Goal: Information Seeking & Learning: Learn about a topic

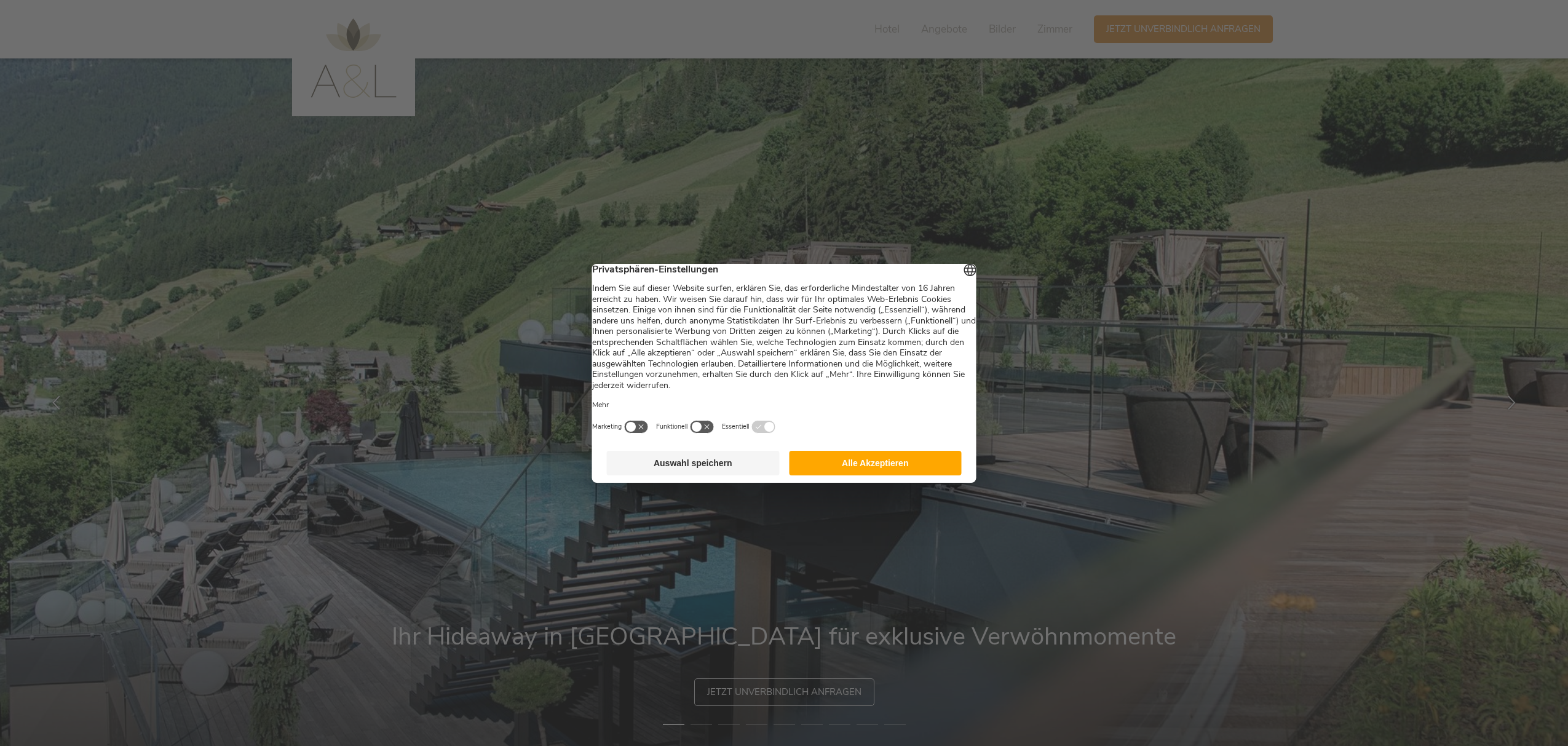
click at [735, 464] on button "Auswahl speichern" at bounding box center [693, 463] width 173 height 25
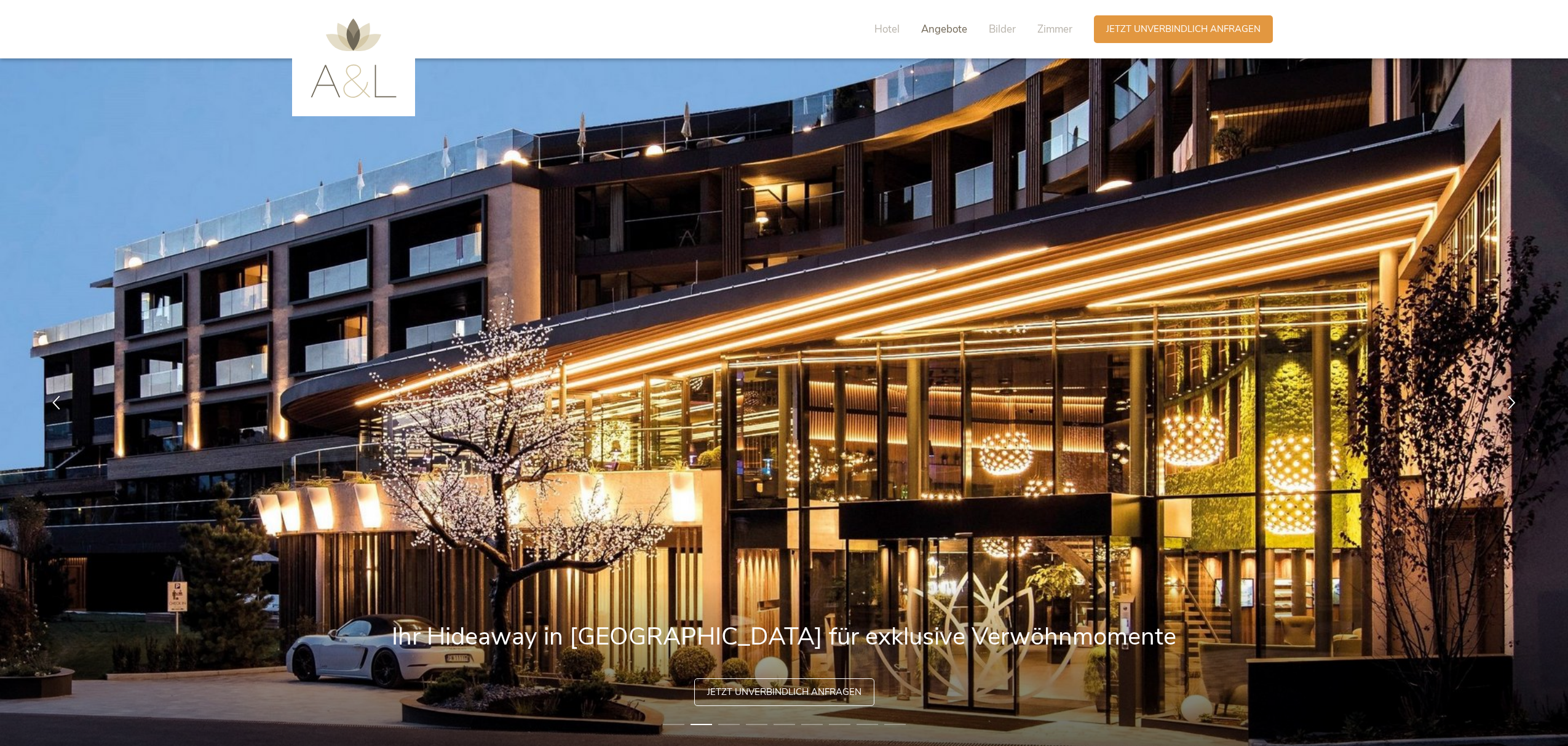
click at [946, 26] on span "Angebote" at bounding box center [944, 29] width 46 height 14
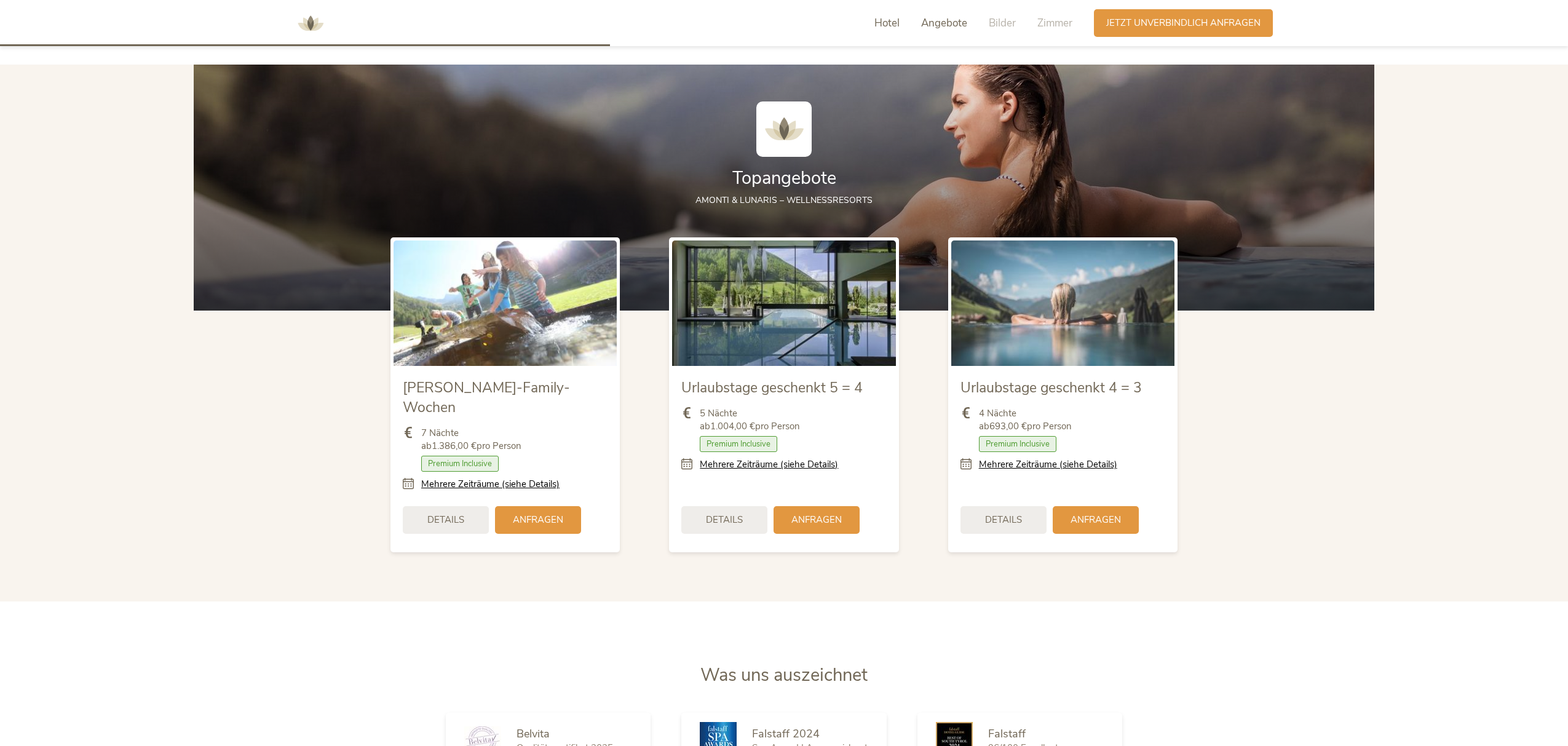
scroll to position [1518, 0]
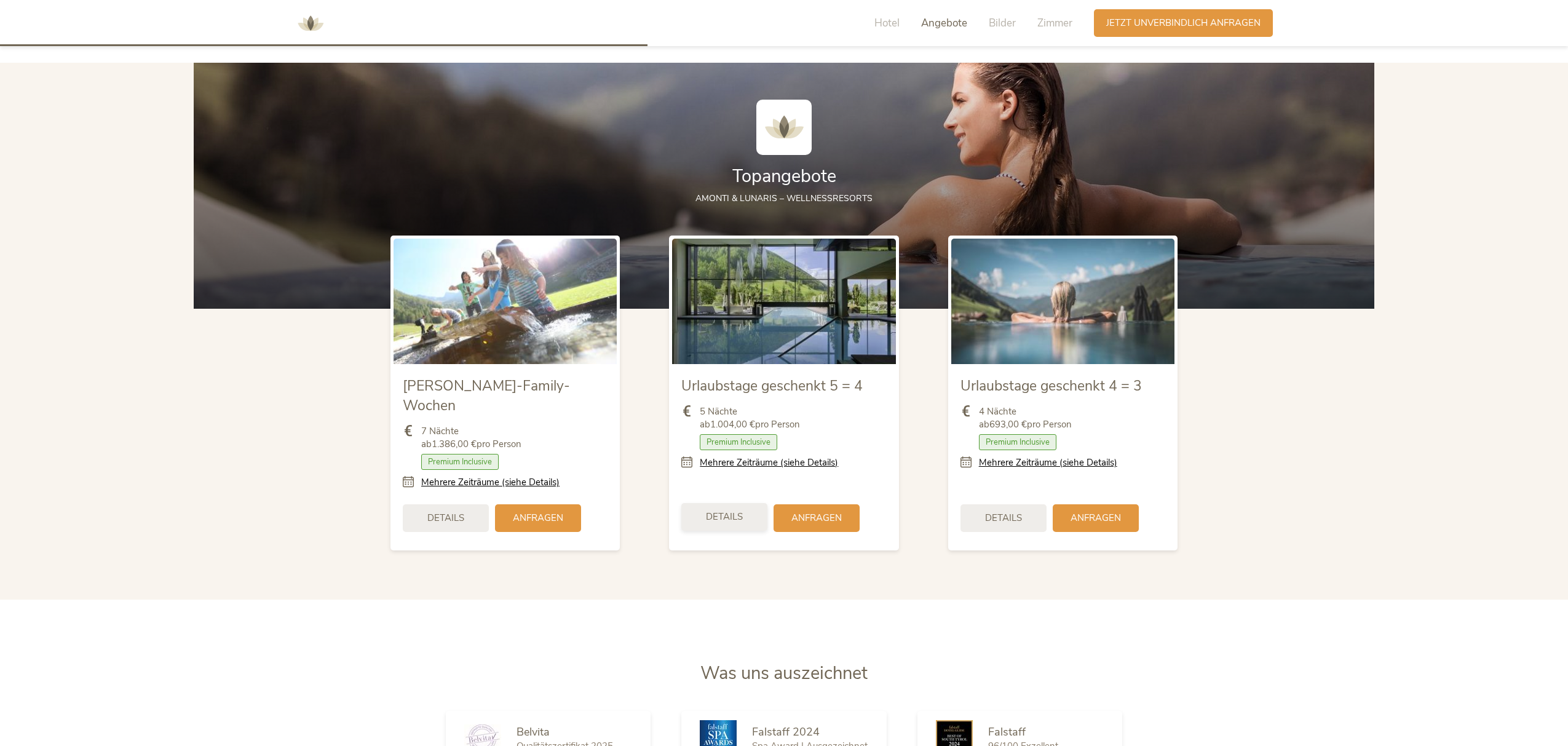
click at [737, 505] on div "Details" at bounding box center [725, 517] width 86 height 28
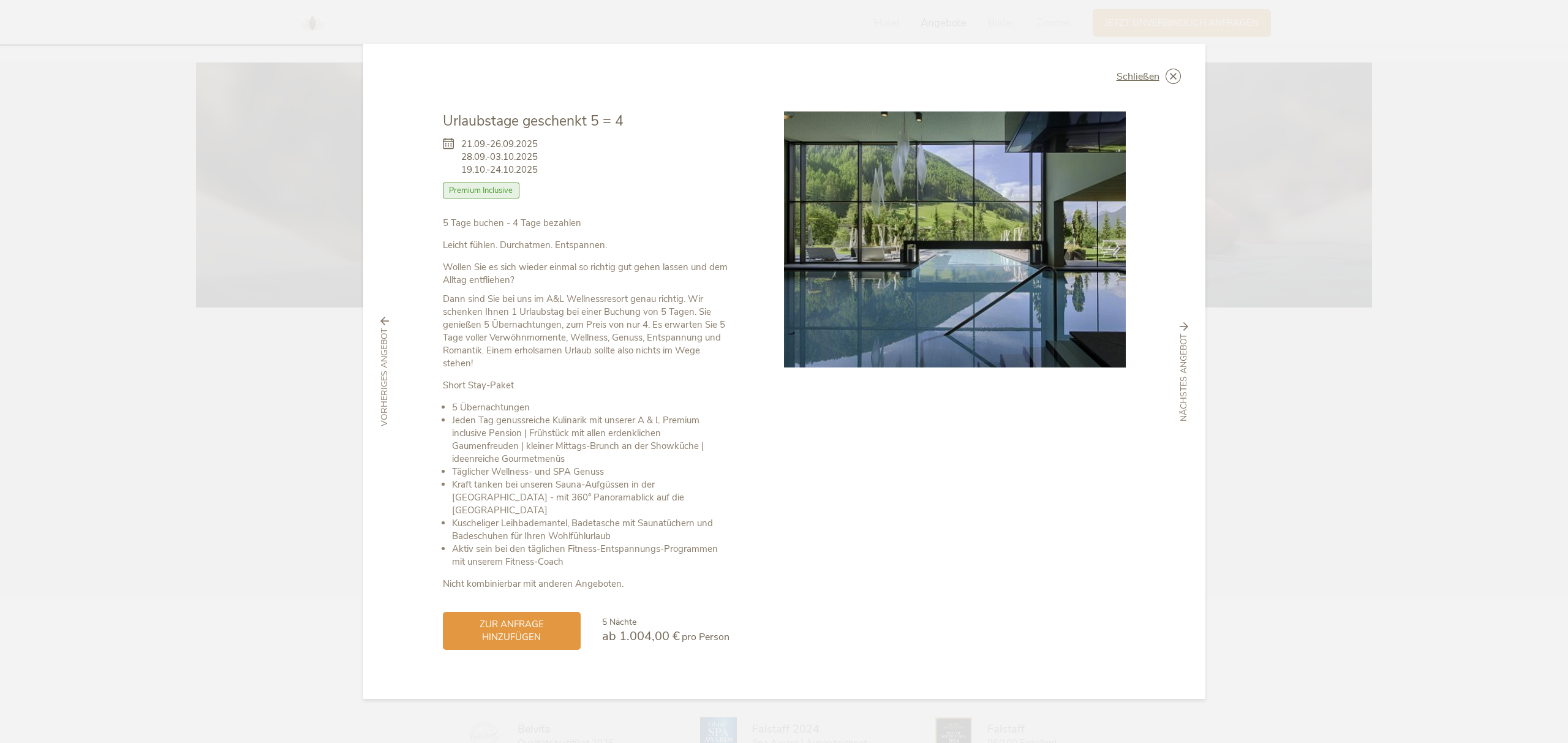
click at [0, 0] on icon at bounding box center [0, 0] width 0 height 0
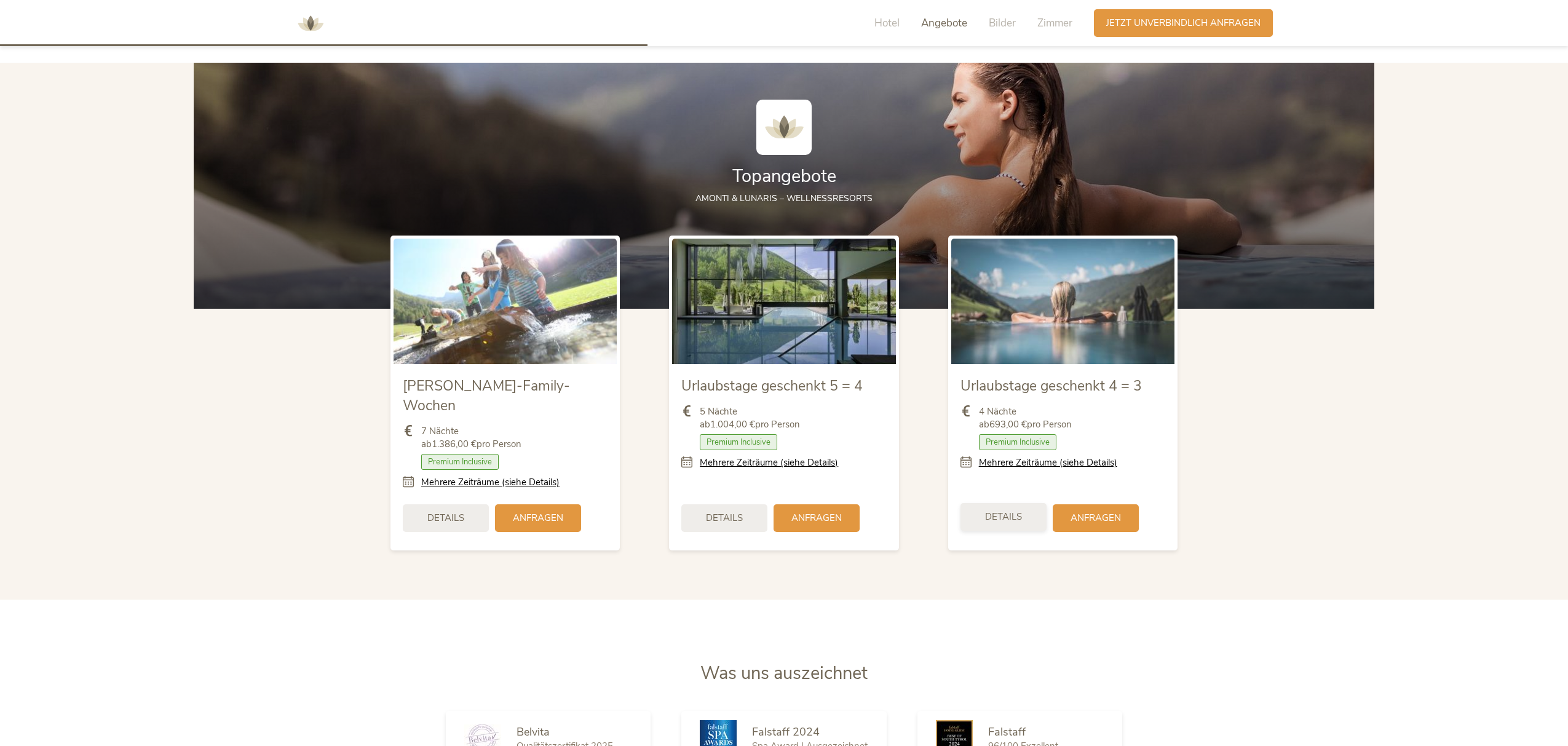
click at [1016, 510] on span "Details" at bounding box center [1003, 517] width 37 height 13
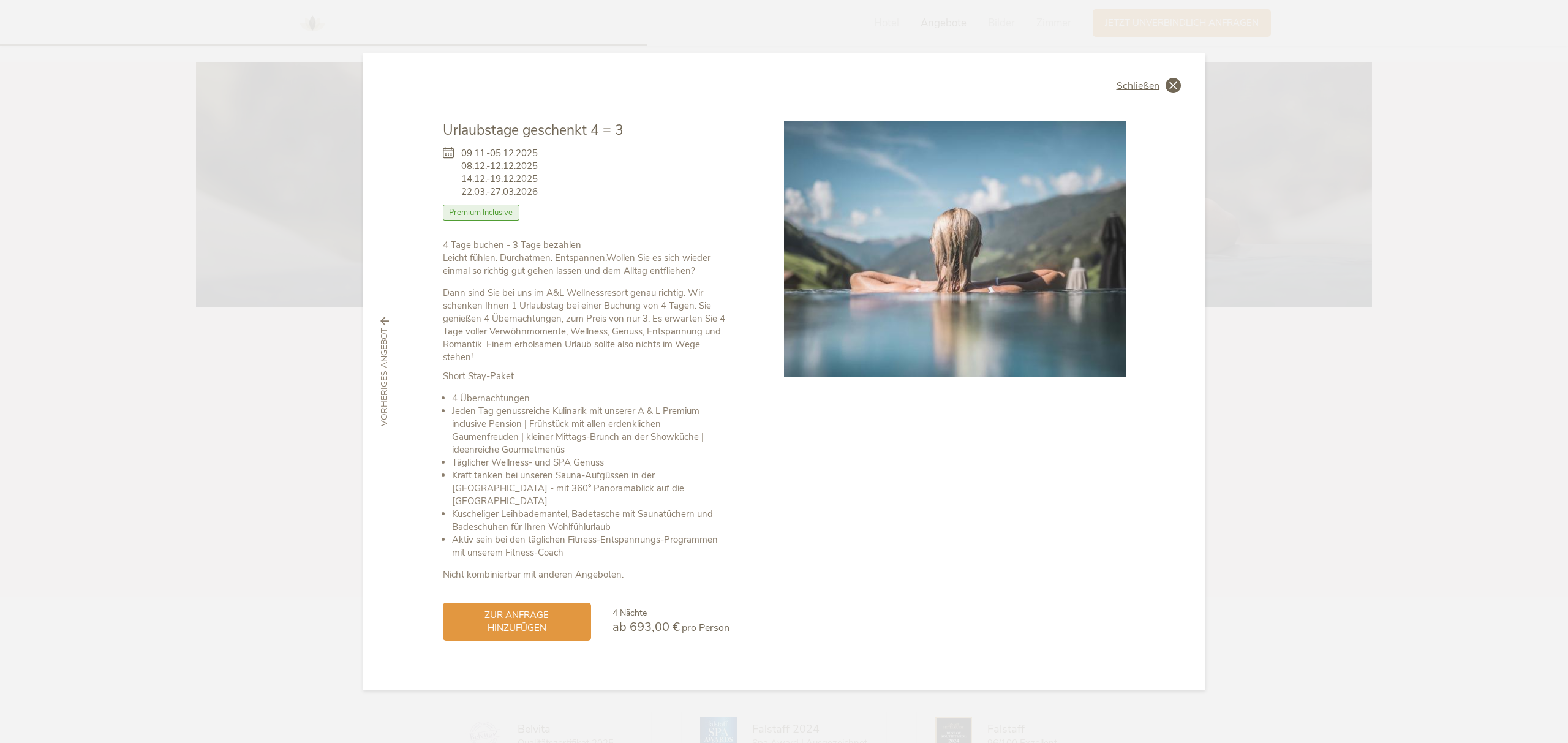
click at [1164, 88] on div "Schließen" at bounding box center [1149, 86] width 64 height 15
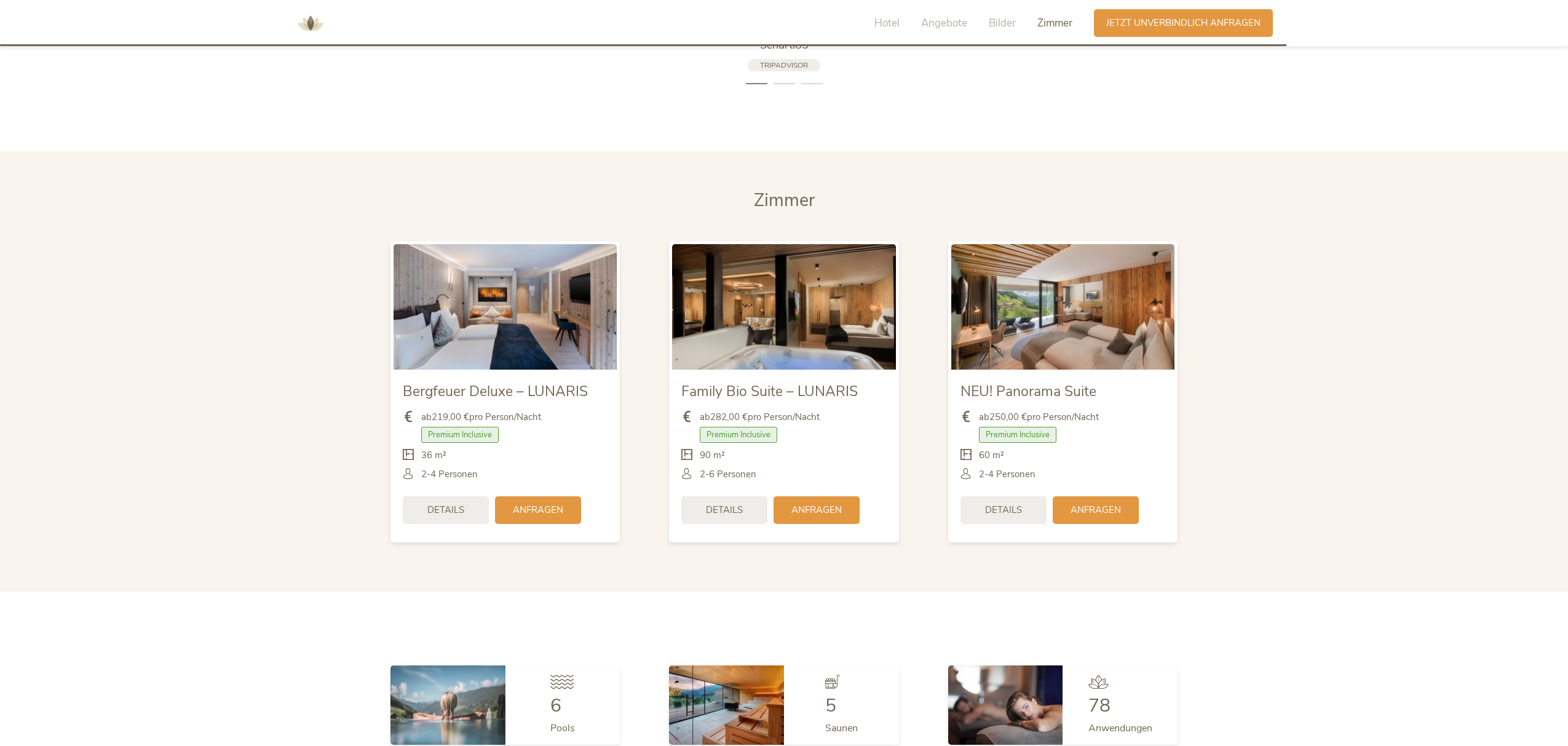
scroll to position [3017, 0]
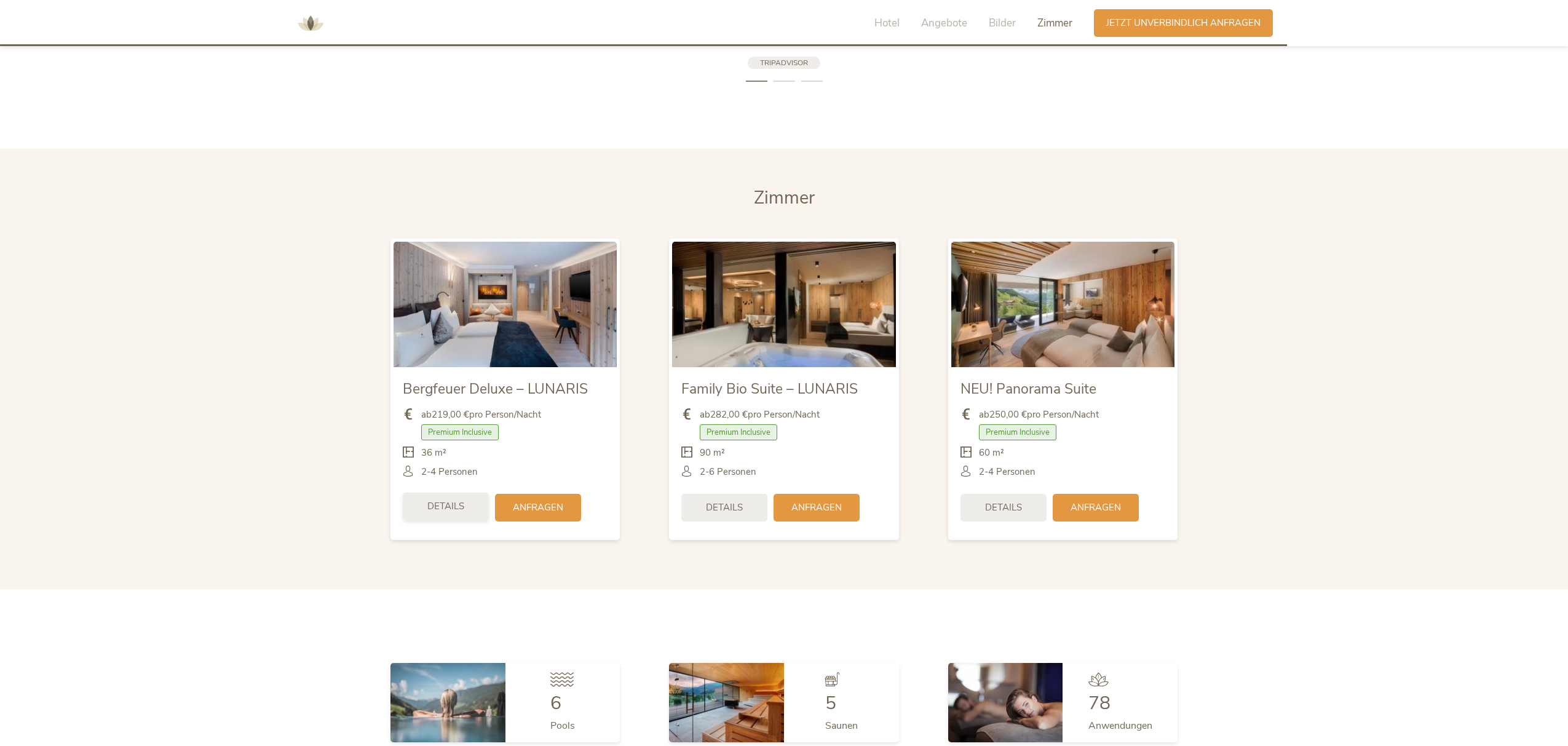
click at [451, 500] on span "Details" at bounding box center [445, 507] width 37 height 13
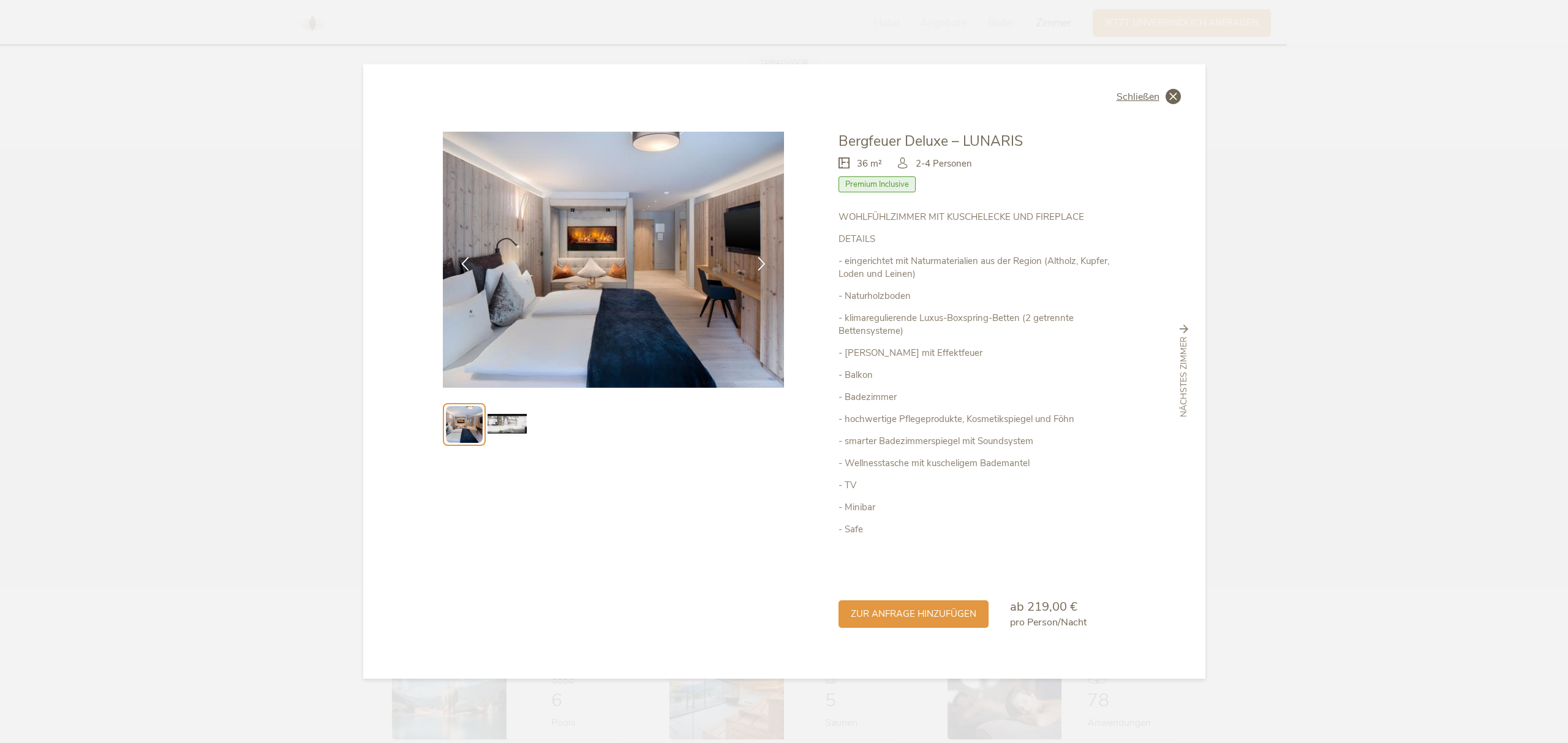
click at [1178, 93] on icon at bounding box center [1173, 97] width 15 height 15
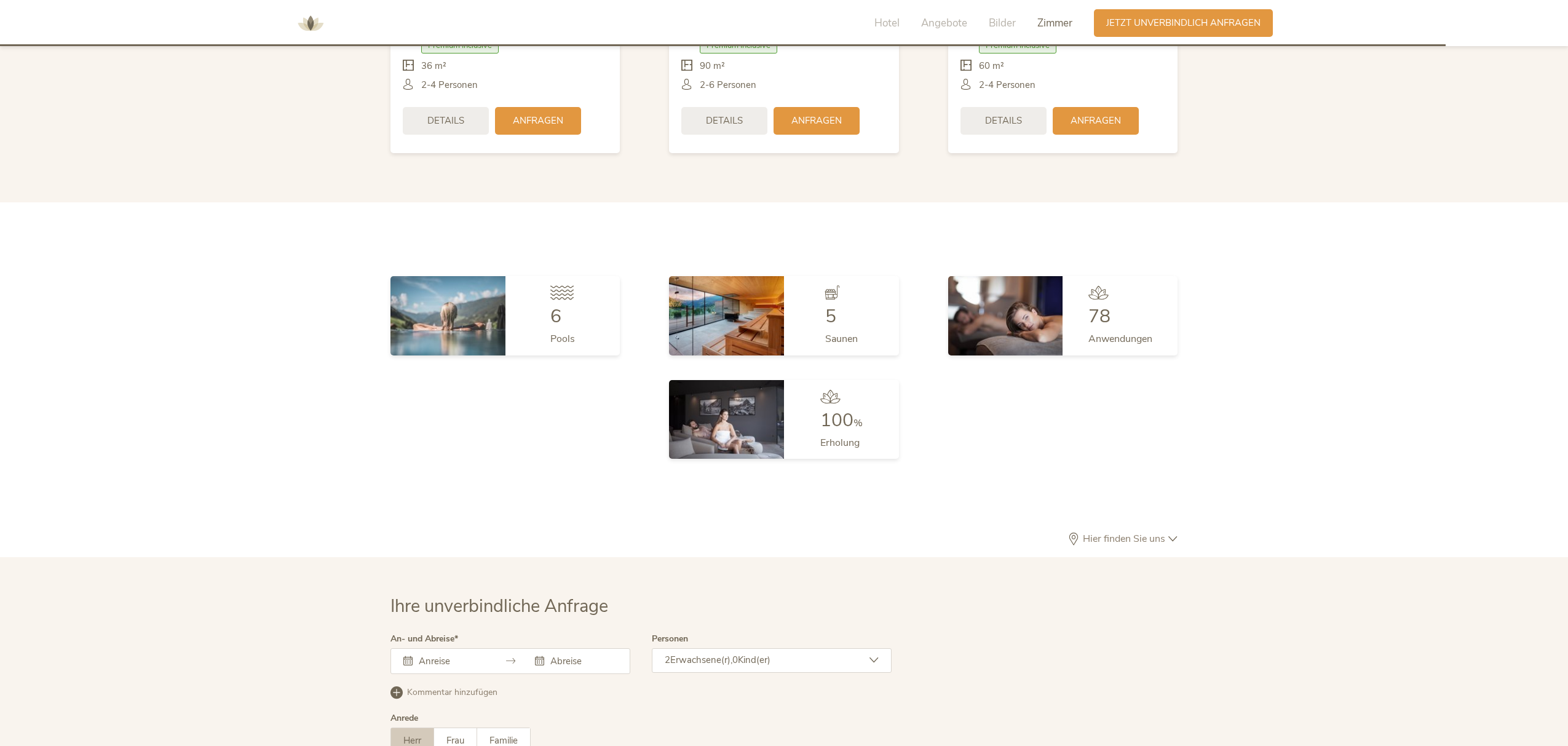
scroll to position [3404, 0]
click at [466, 274] on img at bounding box center [448, 313] width 115 height 79
drag, startPoint x: 558, startPoint y: 268, endPoint x: 559, endPoint y: 286, distance: 18.0
click at [558, 283] on icon at bounding box center [562, 290] width 23 height 14
drag, startPoint x: 560, startPoint y: 296, endPoint x: 561, endPoint y: 311, distance: 15.0
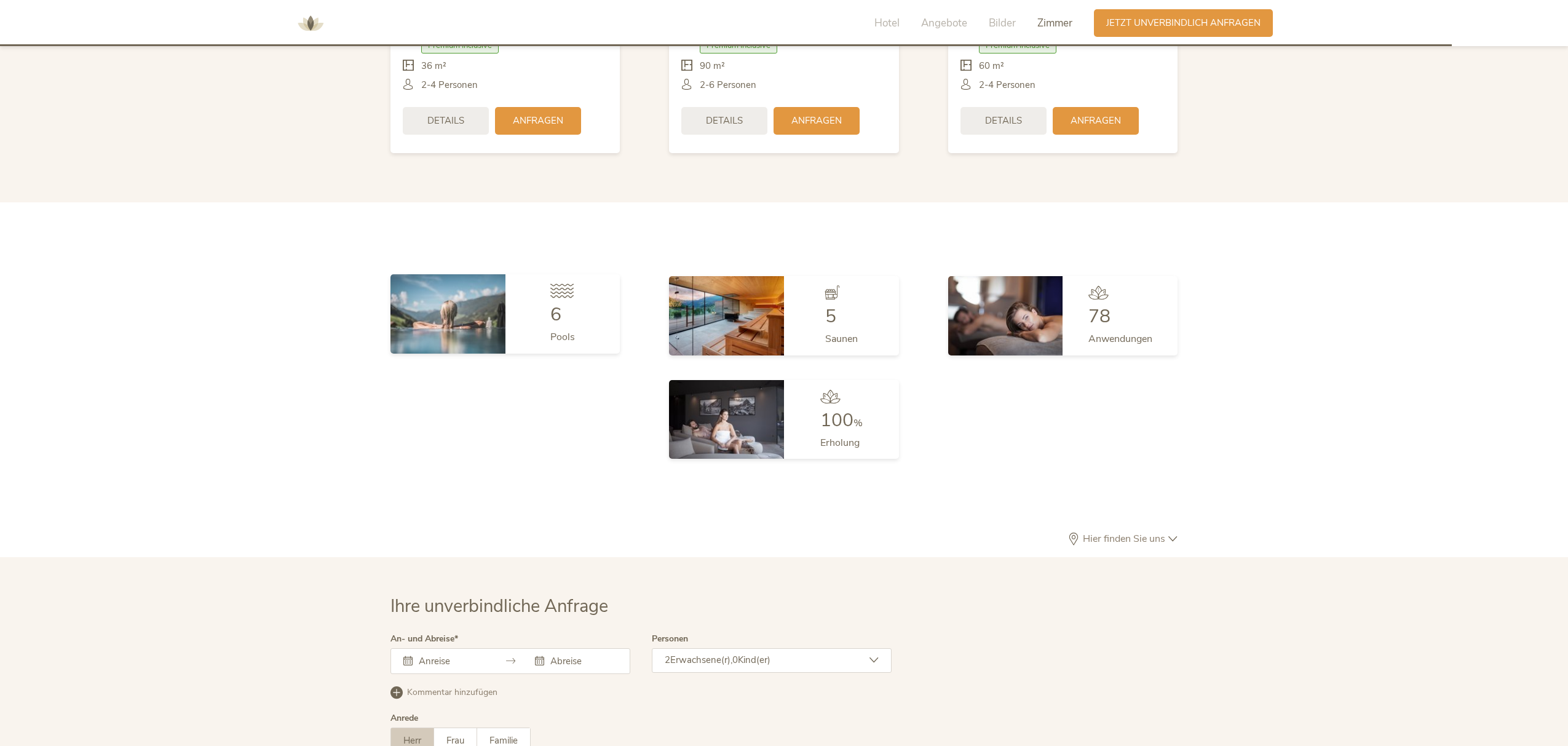
click at [560, 302] on span "6" at bounding box center [555, 314] width 11 height 25
click at [561, 330] on span "Pools" at bounding box center [562, 337] width 25 height 14
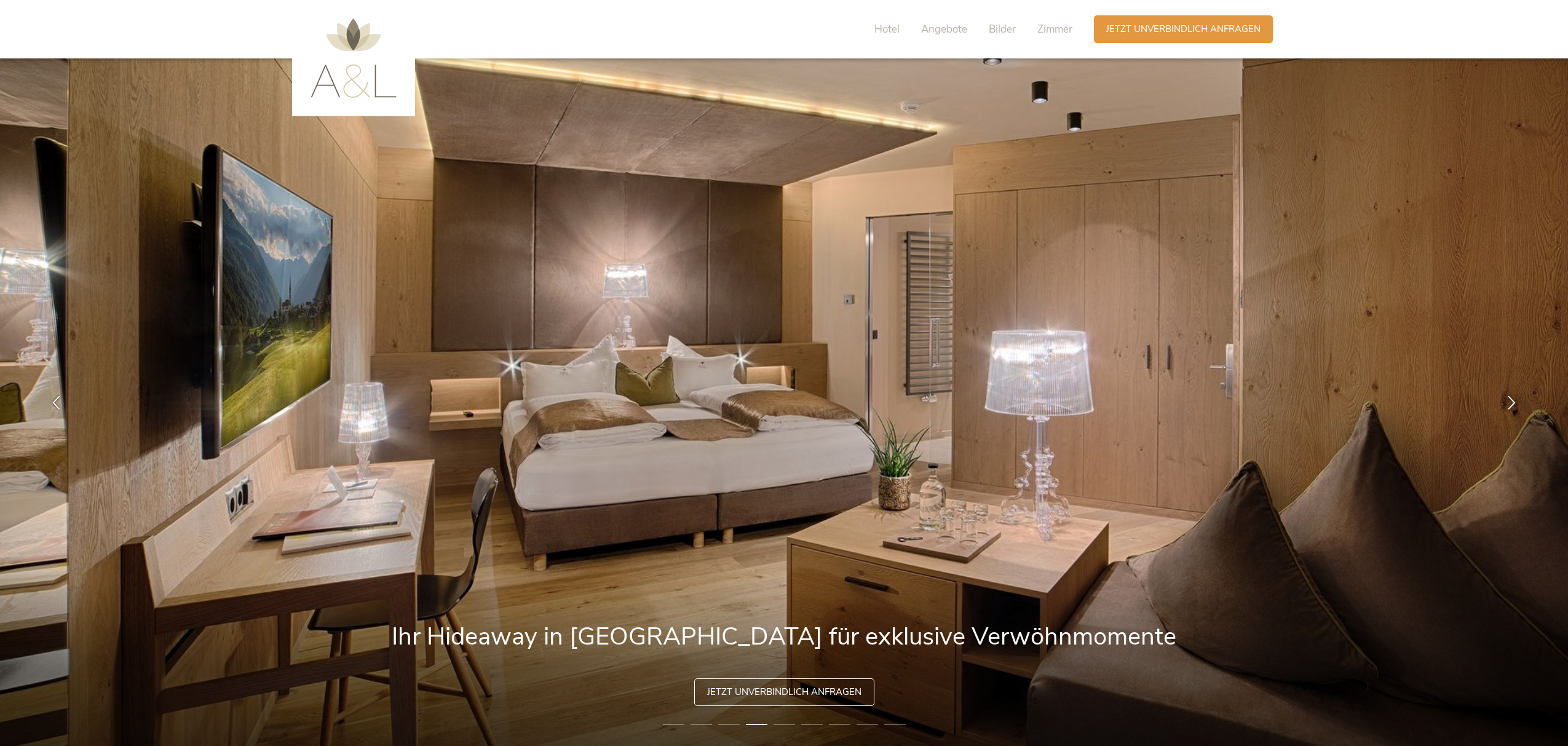
scroll to position [0, 0]
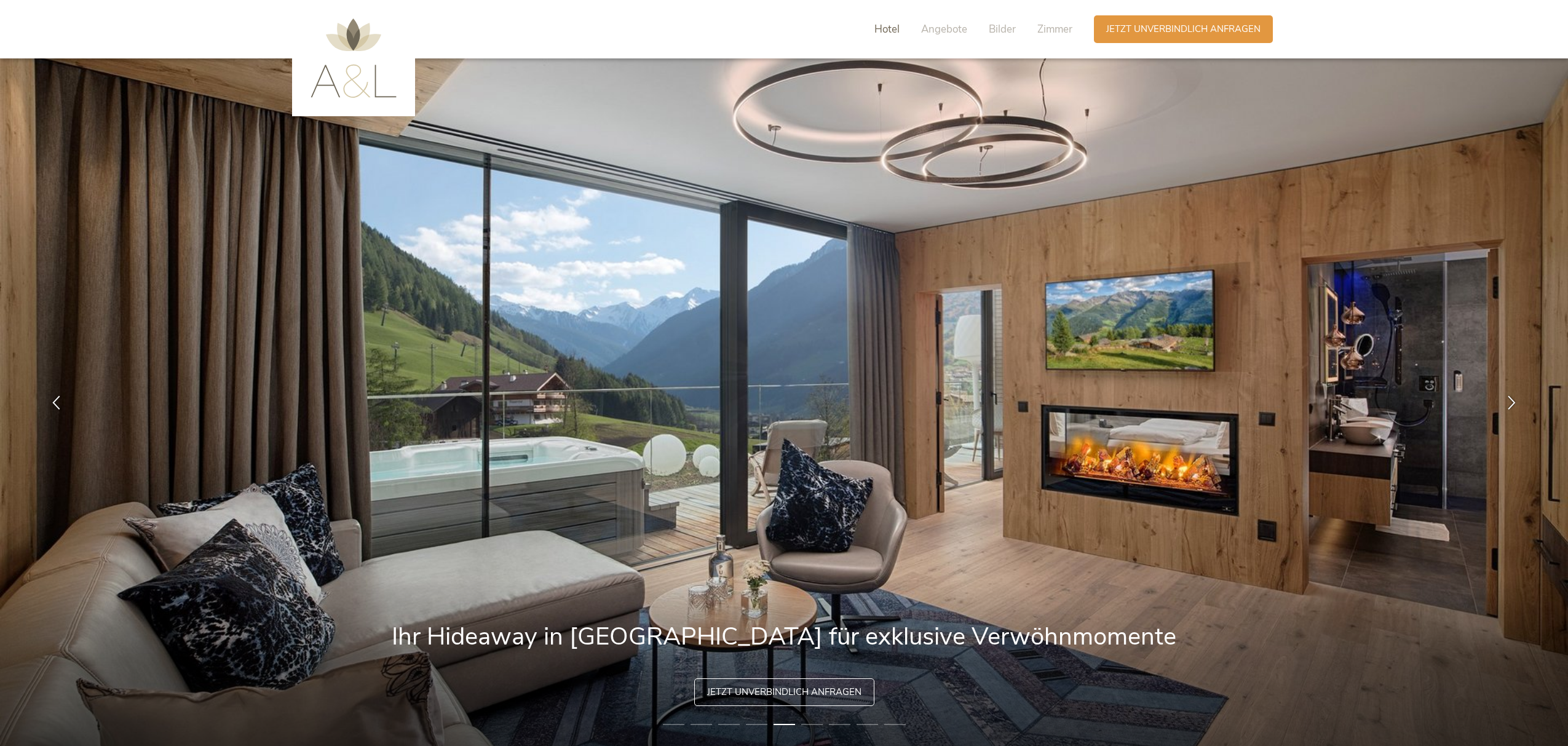
click at [889, 32] on span "Hotel" at bounding box center [886, 29] width 25 height 14
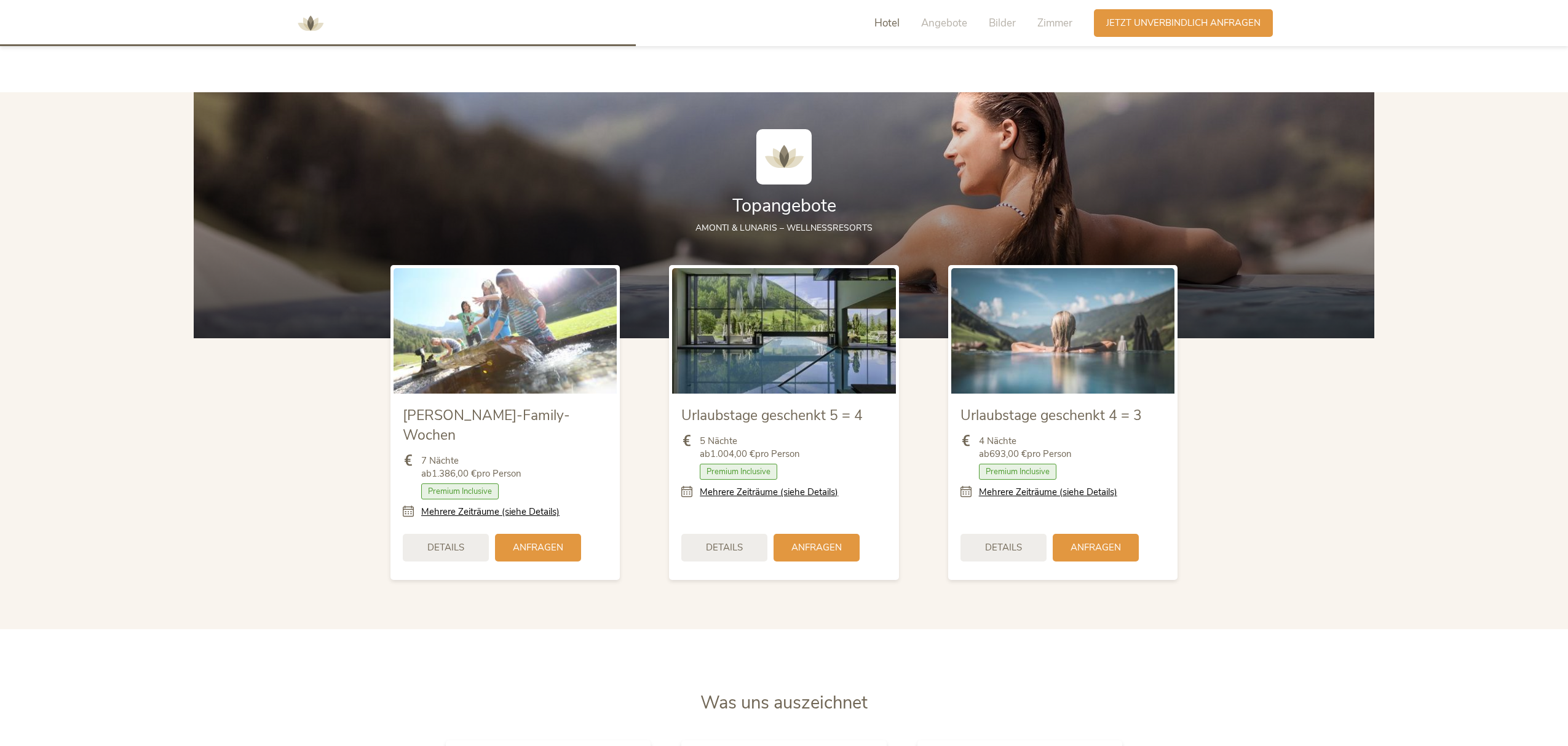
scroll to position [1490, 0]
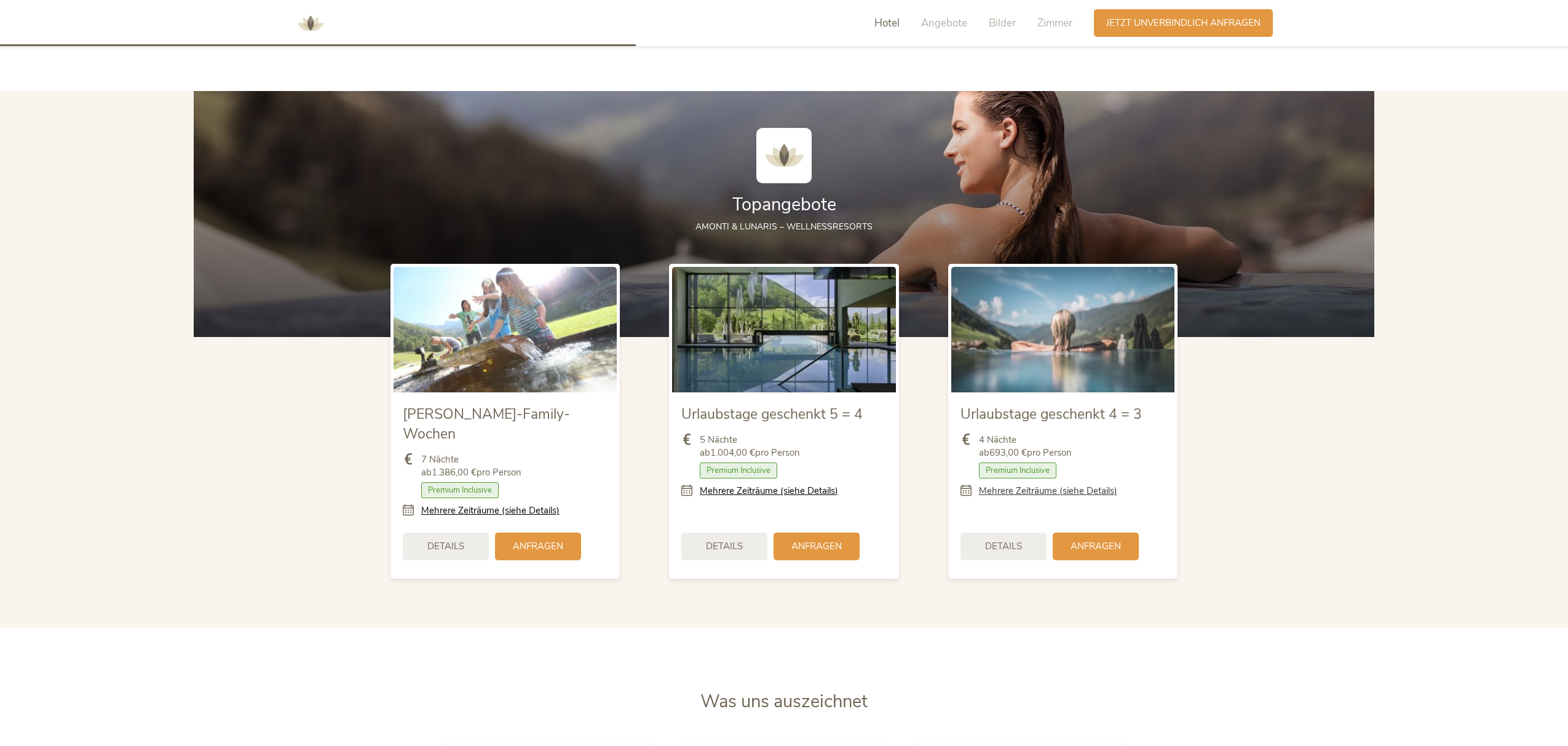
click at [1039, 490] on link "Mehrere Zeiträume (siehe Details)" at bounding box center [1048, 491] width 138 height 13
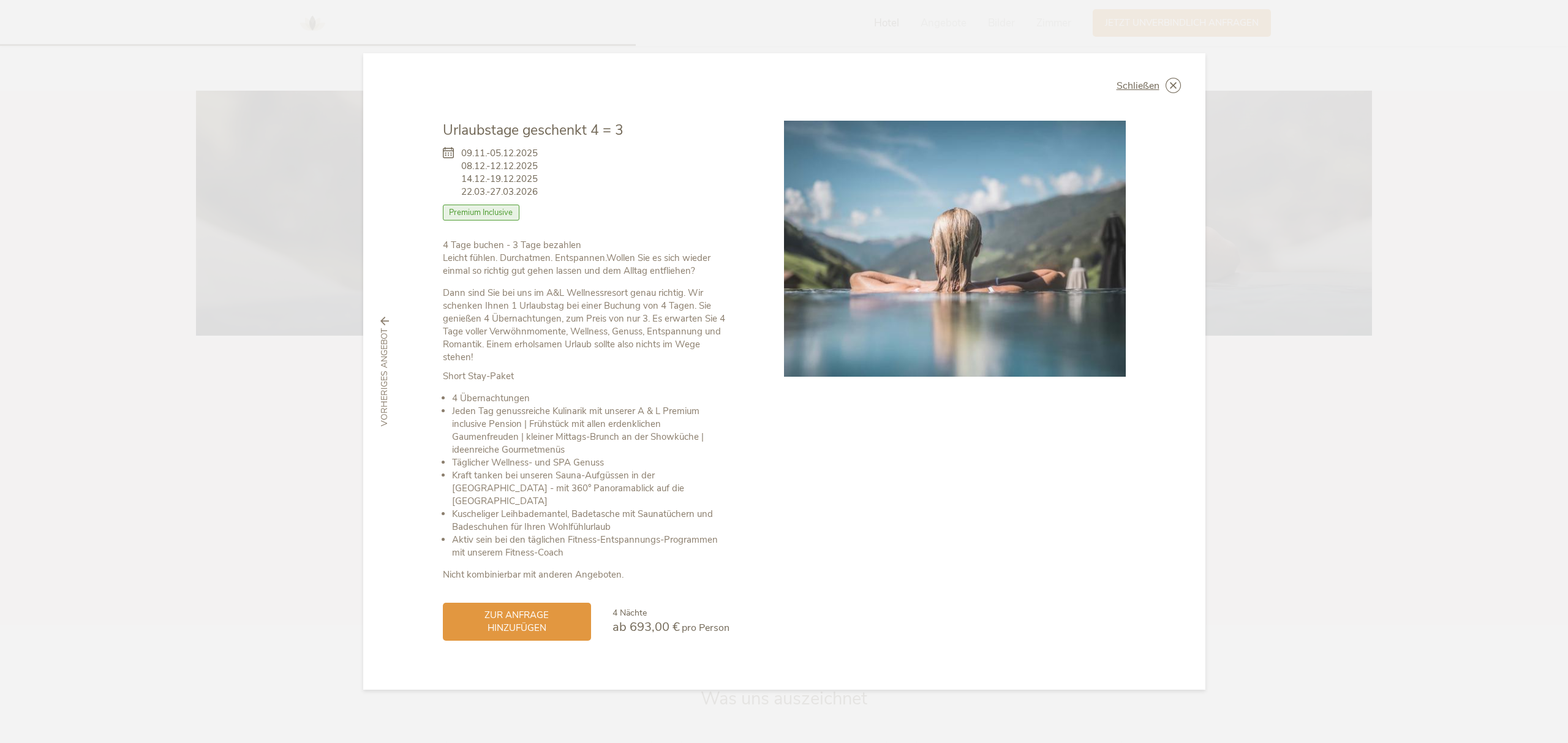
click at [503, 221] on span "Premium Inclusive" at bounding box center [481, 212] width 77 height 16
click at [1175, 93] on icon at bounding box center [1173, 86] width 15 height 15
